Goal: Task Accomplishment & Management: Manage account settings

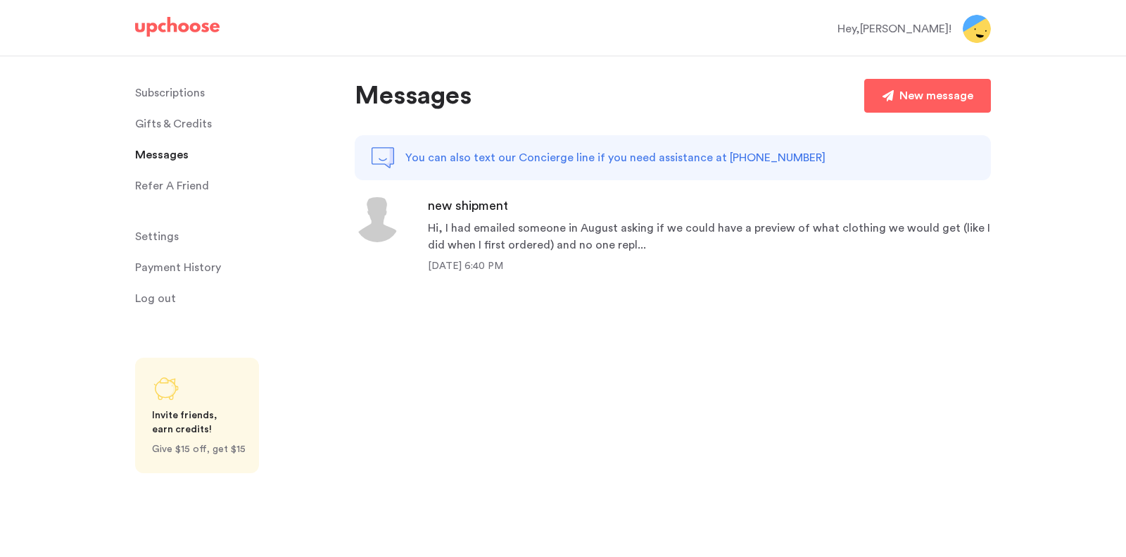
click at [169, 98] on p "Subscriptions" at bounding box center [170, 93] width 70 height 28
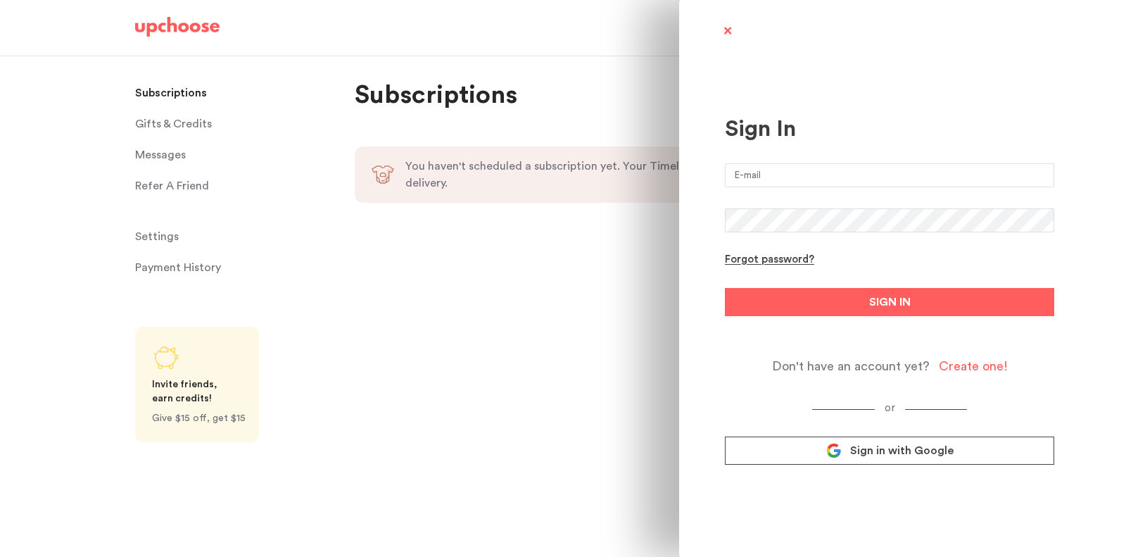
click at [881, 450] on span "Sign in with Google" at bounding box center [901, 450] width 103 height 14
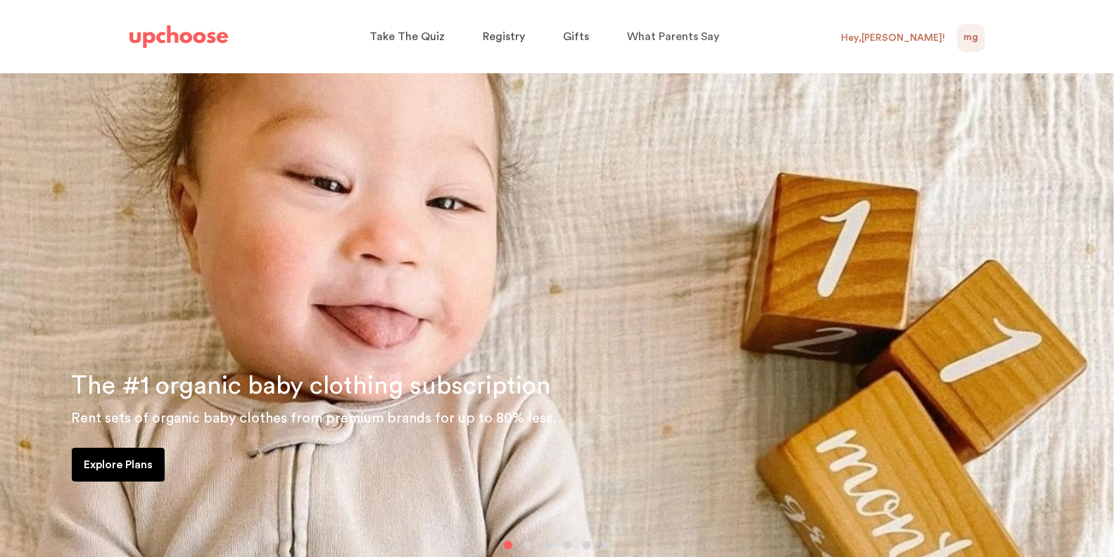
click at [974, 37] on span "MG" at bounding box center [970, 38] width 15 height 17
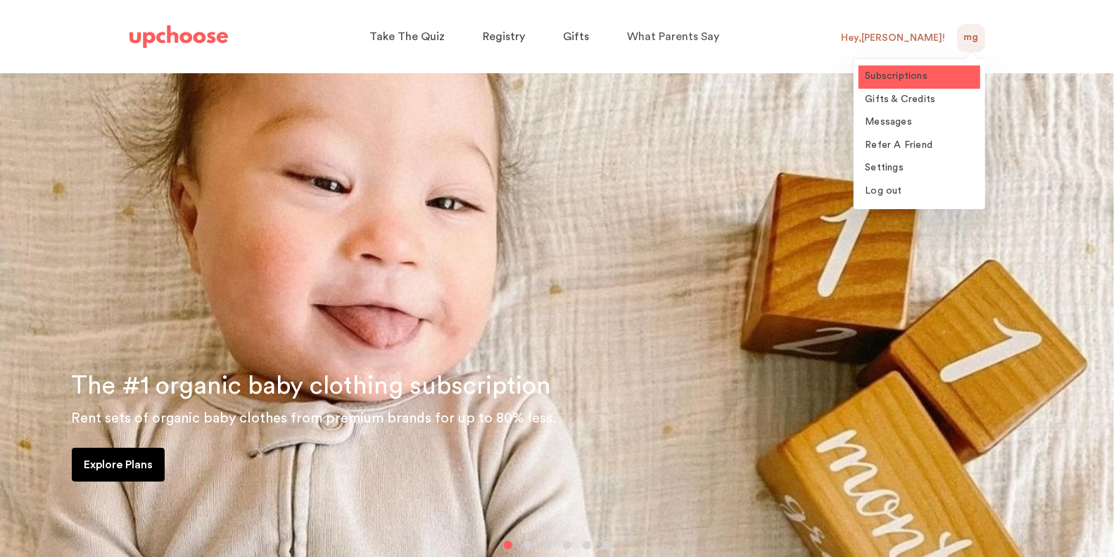
click at [927, 71] on span "Subscriptions" at bounding box center [896, 76] width 63 height 10
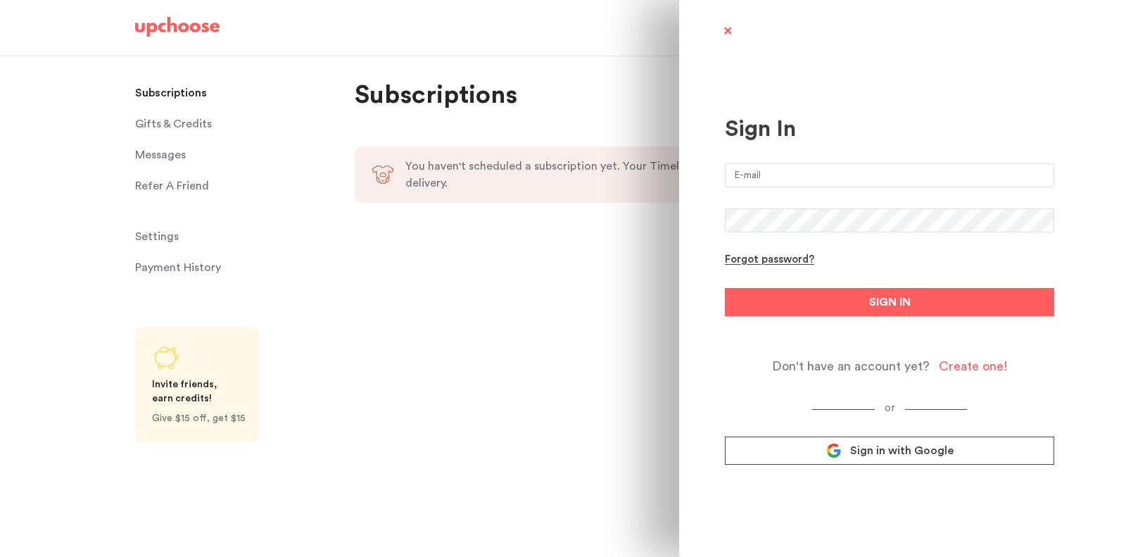
click at [731, 30] on span at bounding box center [727, 32] width 18 height 18
click at [936, 457] on span "Sign in with Google" at bounding box center [901, 450] width 103 height 14
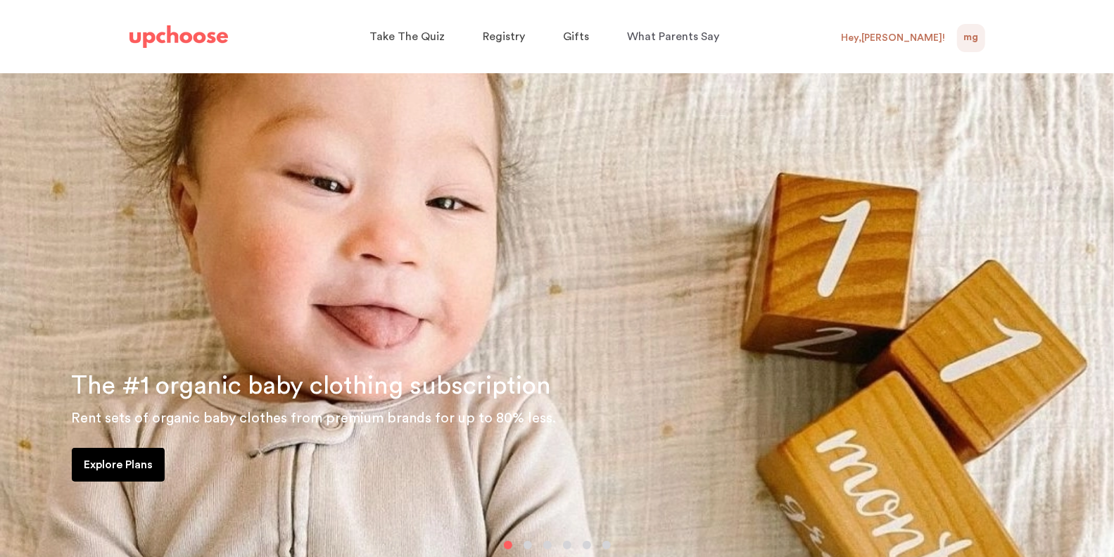
click at [924, 48] on div "Hey, Marian !" at bounding box center [898, 38] width 115 height 28
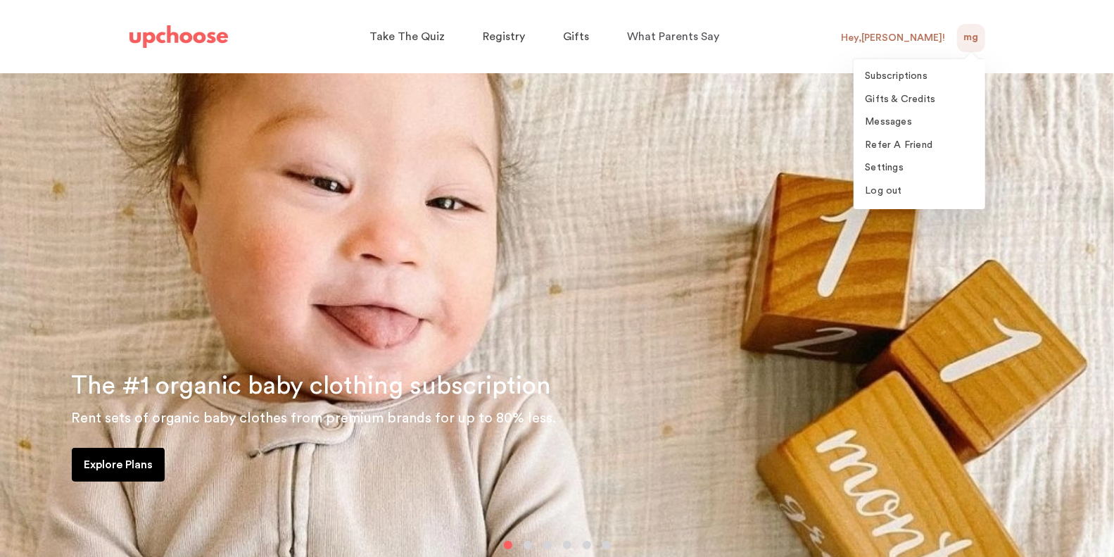
click at [920, 39] on div "Hey, Marian !" at bounding box center [893, 38] width 104 height 13
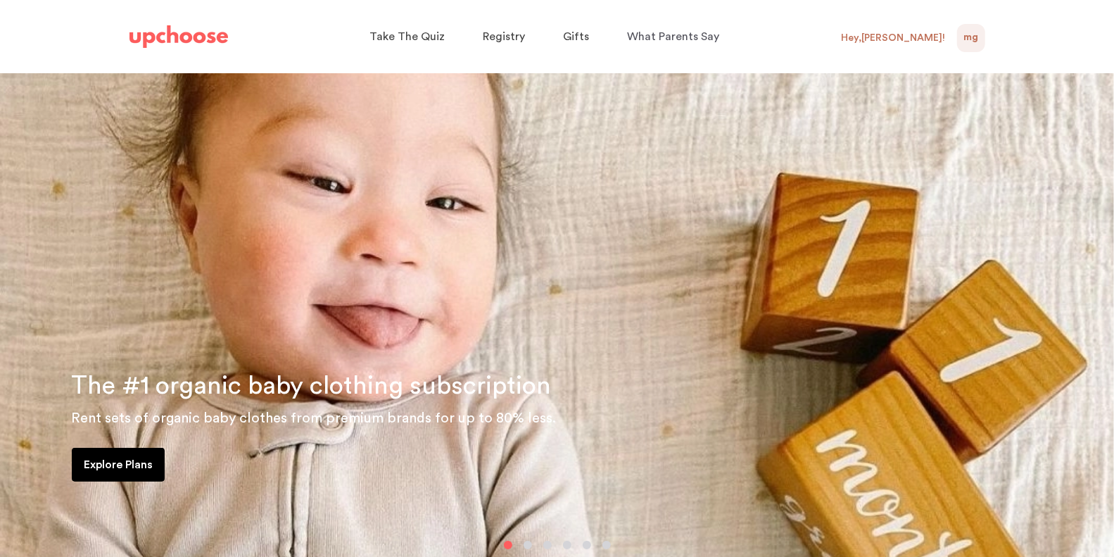
click at [913, 25] on div "Hey, Marian !" at bounding box center [898, 38] width 115 height 28
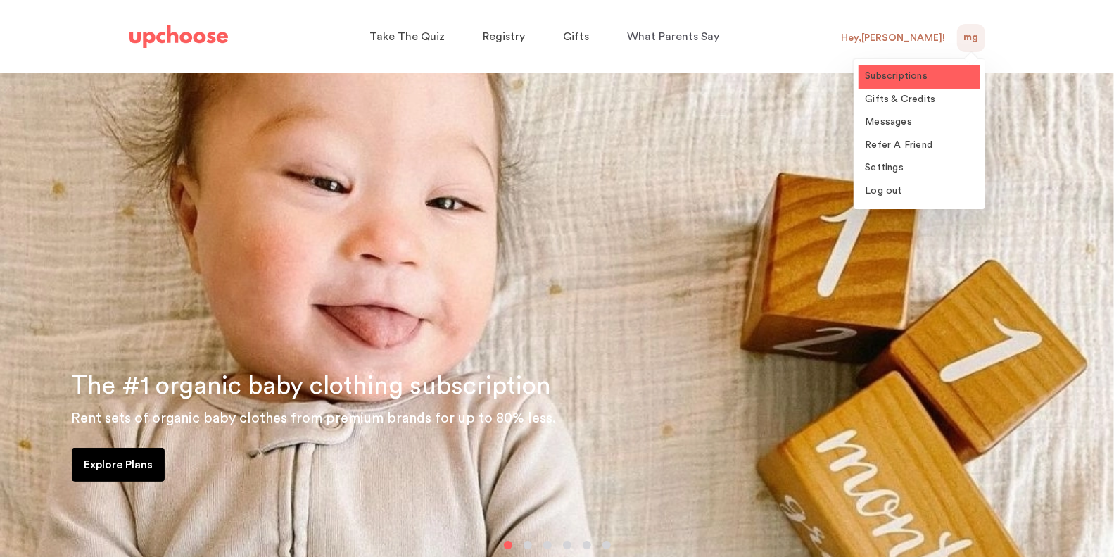
click at [880, 84] on link "Subscriptions" at bounding box center [919, 76] width 122 height 23
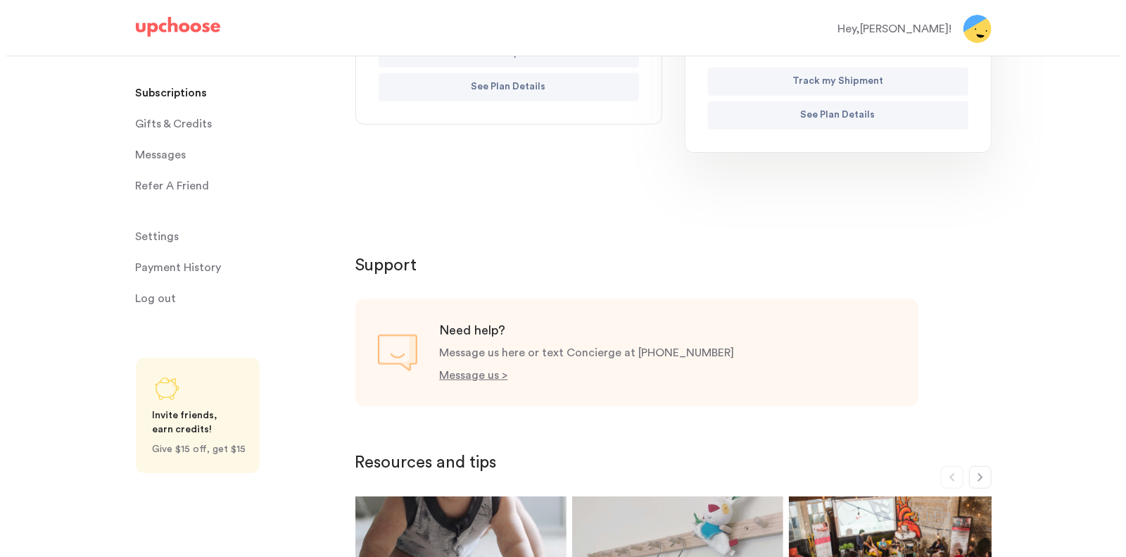
scroll to position [400, 0]
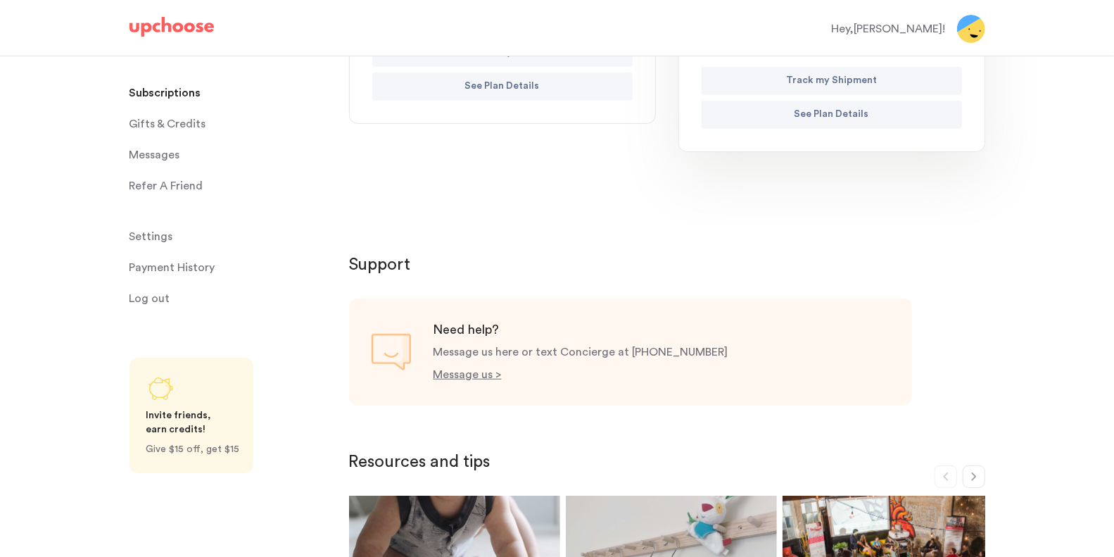
click at [851, 120] on p "See Plan Details" at bounding box center [831, 114] width 75 height 17
